Goal: Browse casually

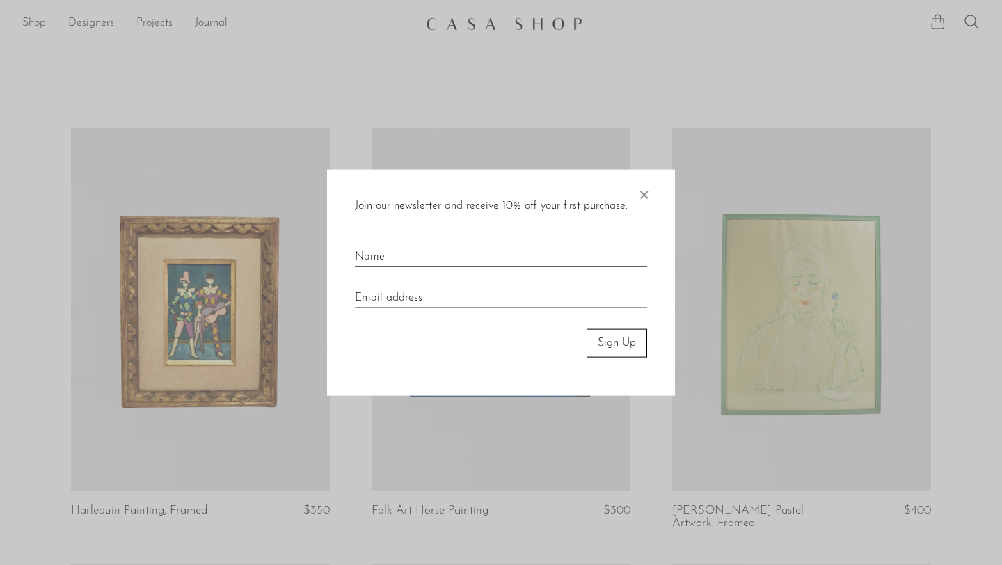
click at [638, 197] on span "×" at bounding box center [644, 192] width 14 height 45
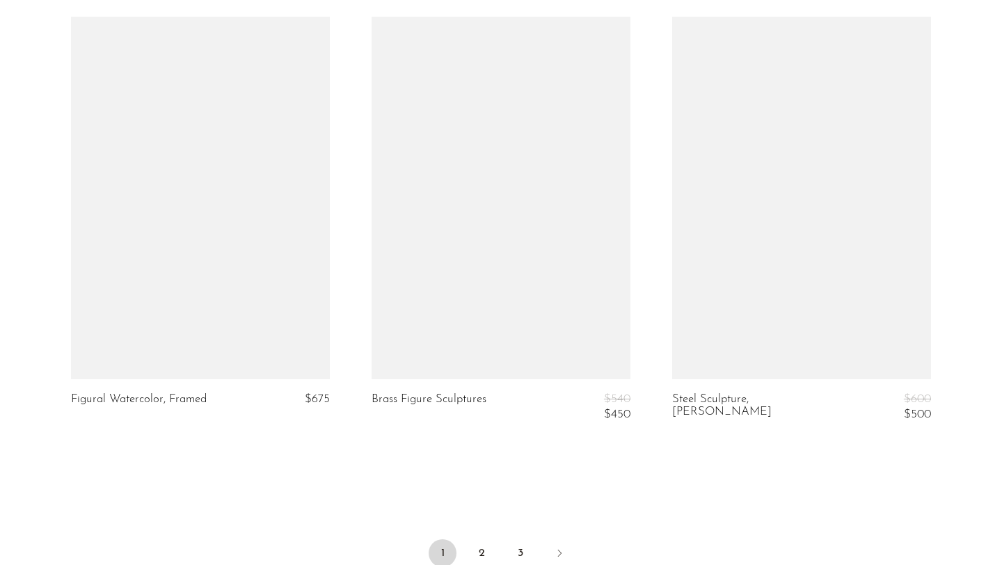
scroll to position [4861, 0]
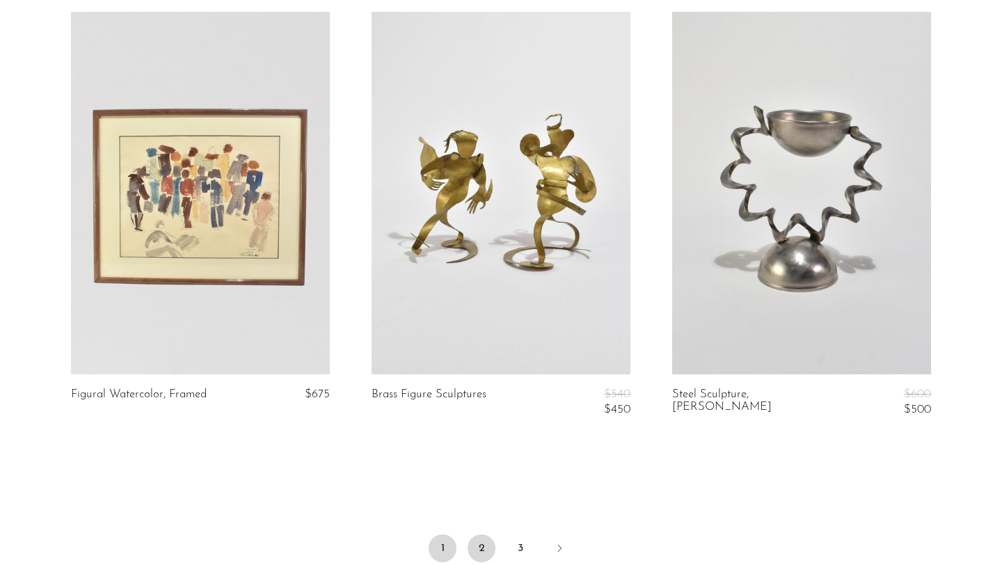
click at [479, 540] on link "2" at bounding box center [482, 549] width 28 height 28
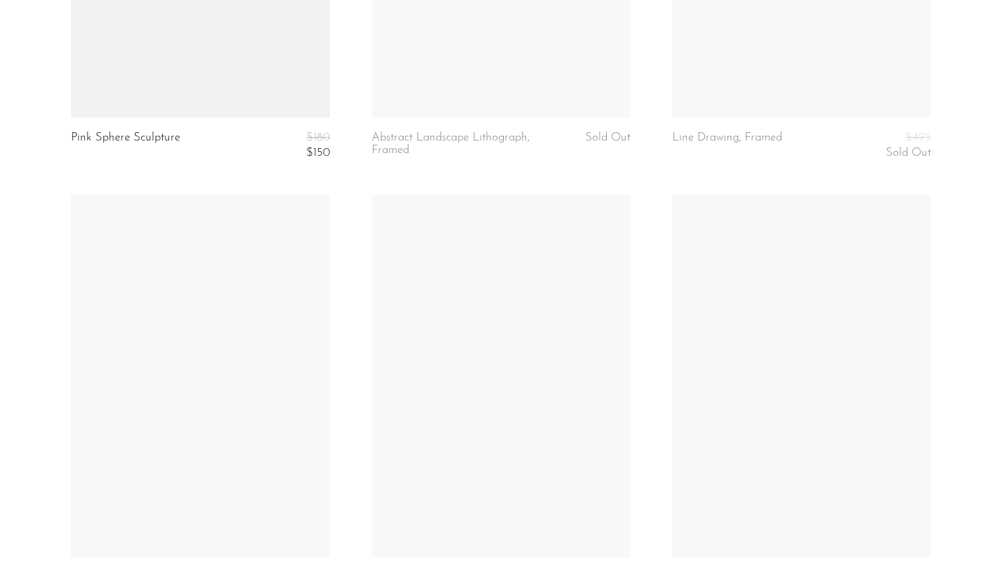
scroll to position [1755, 0]
